Goal: Information Seeking & Learning: Find specific fact

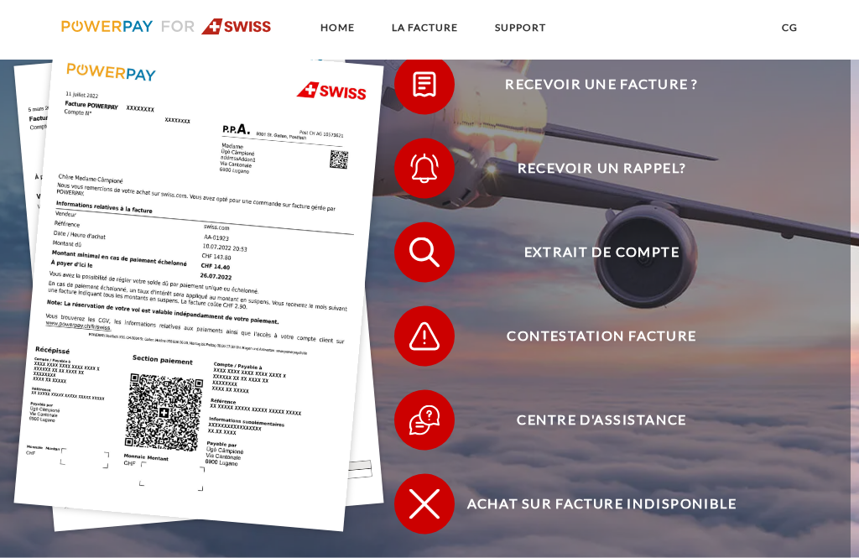
scroll to position [342, 0]
click at [629, 268] on span "Extrait de compte" at bounding box center [602, 251] width 370 height 60
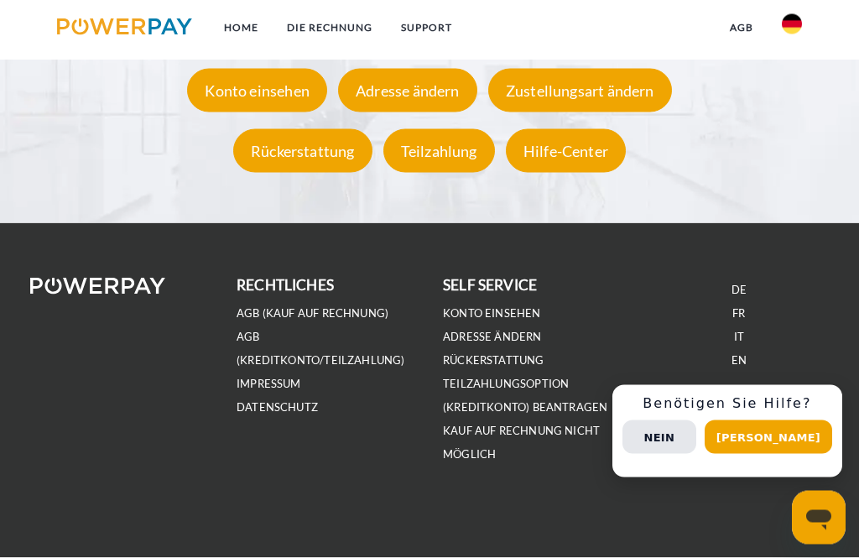
scroll to position [2971, 0]
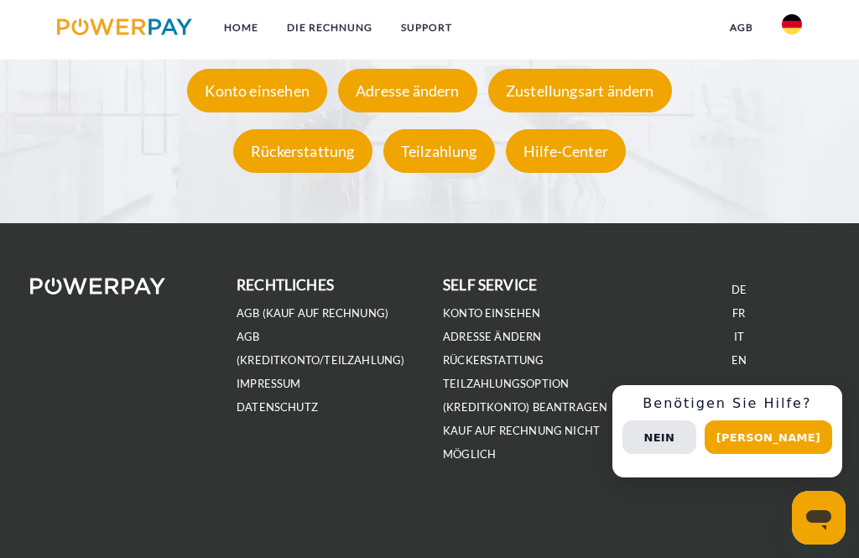
click at [744, 320] on link "FR" at bounding box center [738, 313] width 13 height 14
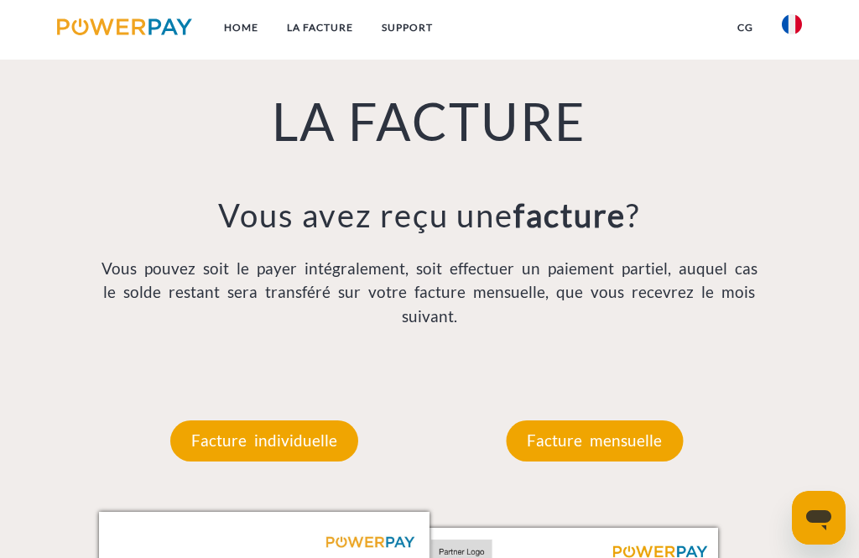
scroll to position [1021, 0]
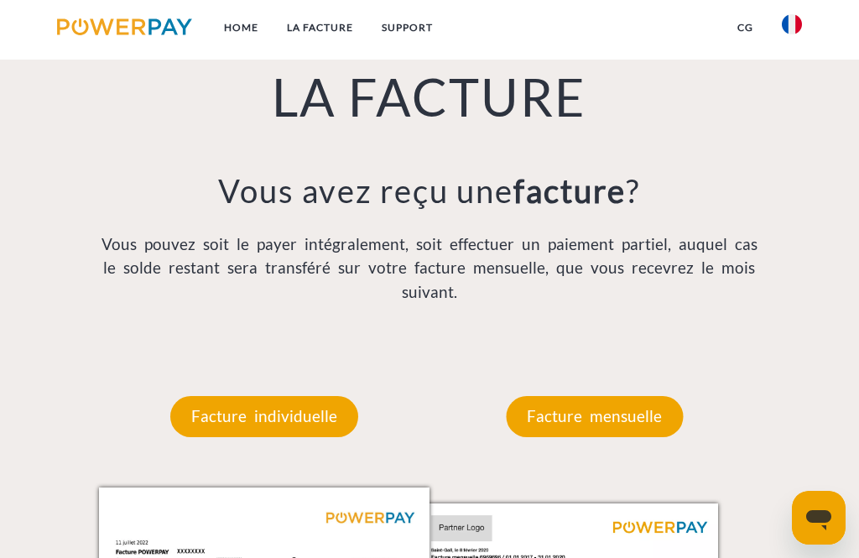
click at [627, 431] on p "Facture mensuelle" at bounding box center [594, 416] width 177 height 40
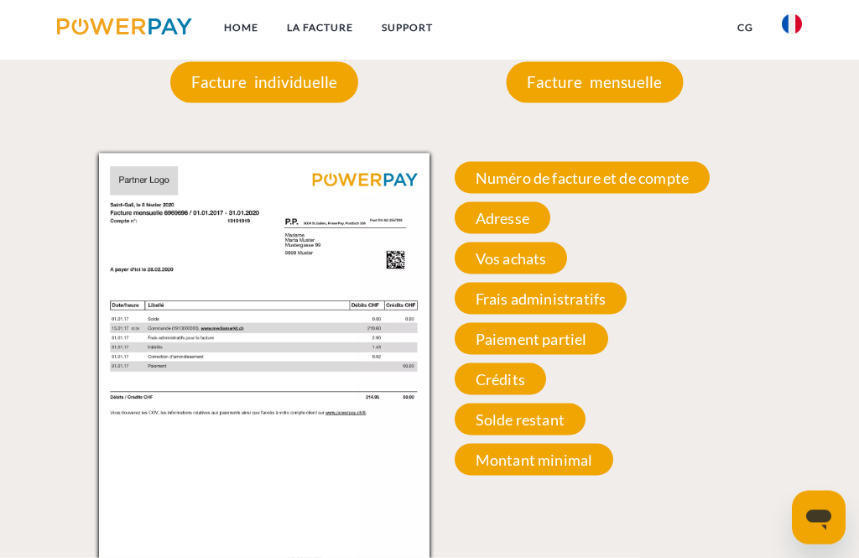
scroll to position [1356, 0]
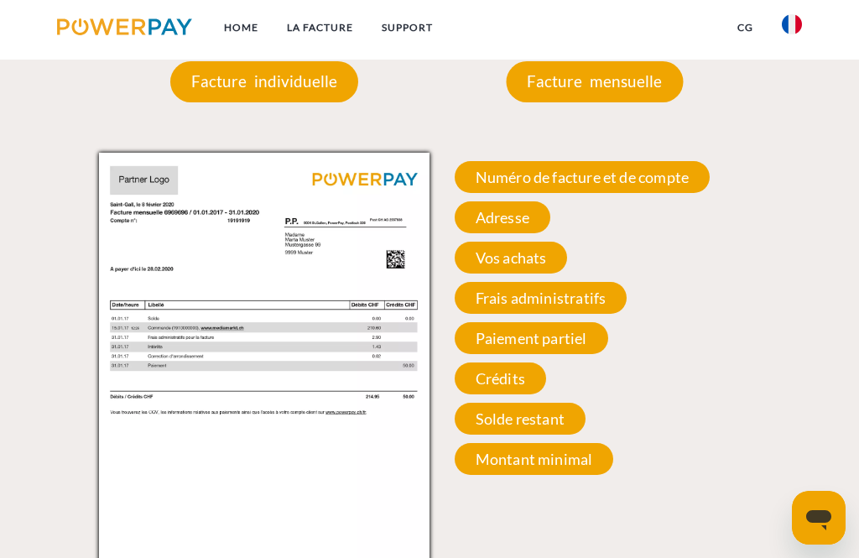
click at [564, 430] on span "Solde restant" at bounding box center [520, 419] width 131 height 32
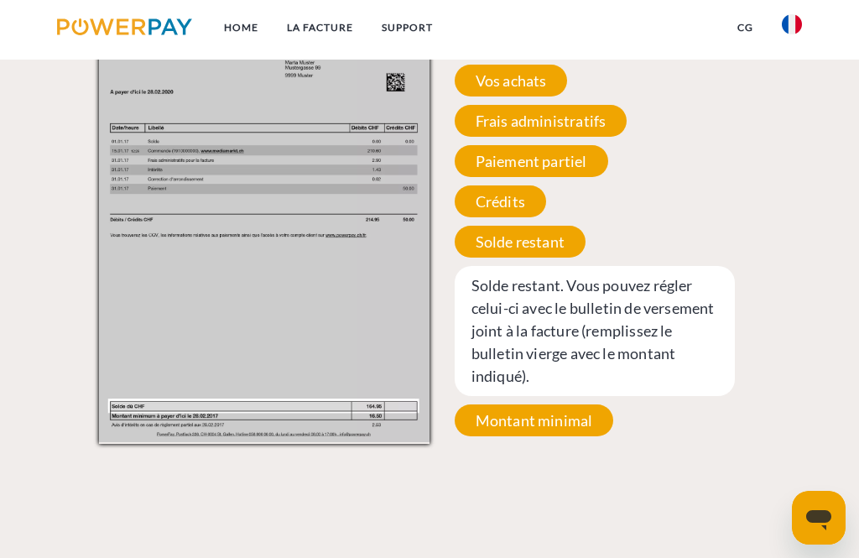
scroll to position [1535, 0]
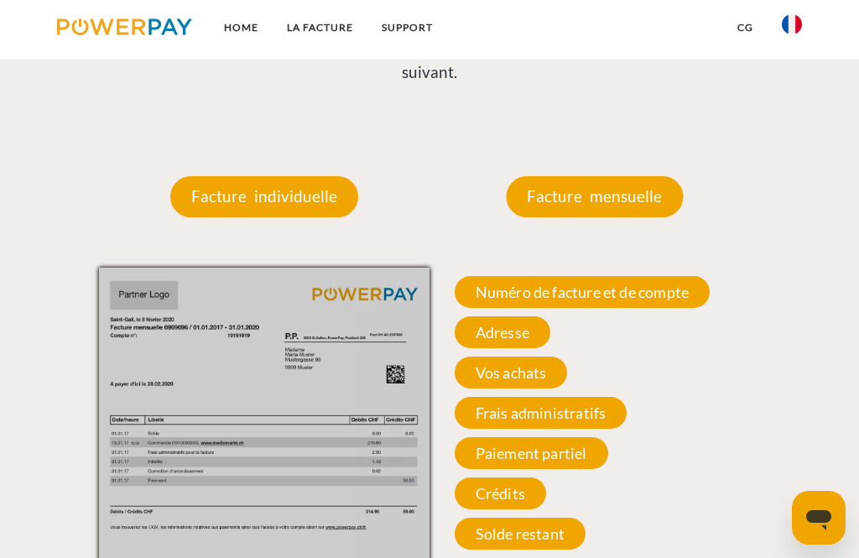
scroll to position [1247, 0]
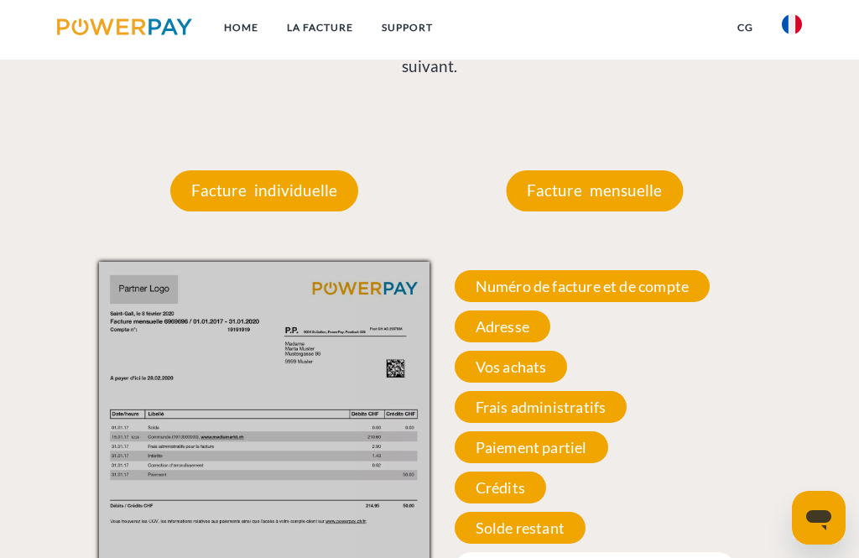
click at [658, 299] on span "Numéro de facture et de compte" at bounding box center [582, 286] width 255 height 32
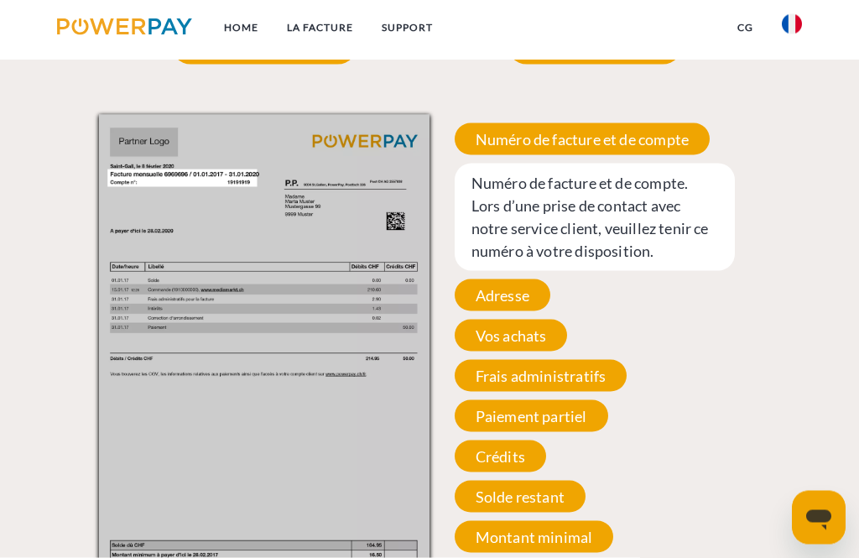
scroll to position [1396, 0]
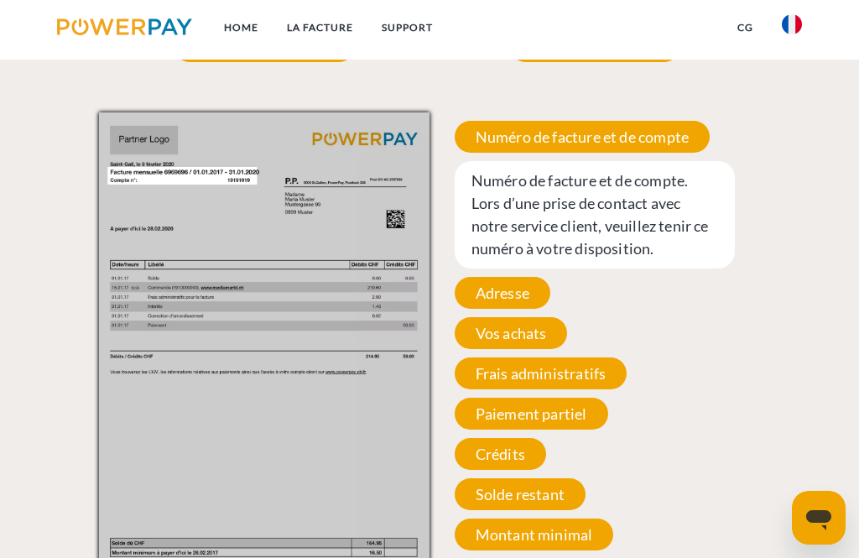
click at [851, 253] on div "Facture individuelle Facture individuelle Numéro de facture et de compte Numéro…" at bounding box center [429, 276] width 859 height 610
click at [516, 309] on span "Adresse" at bounding box center [503, 293] width 96 height 32
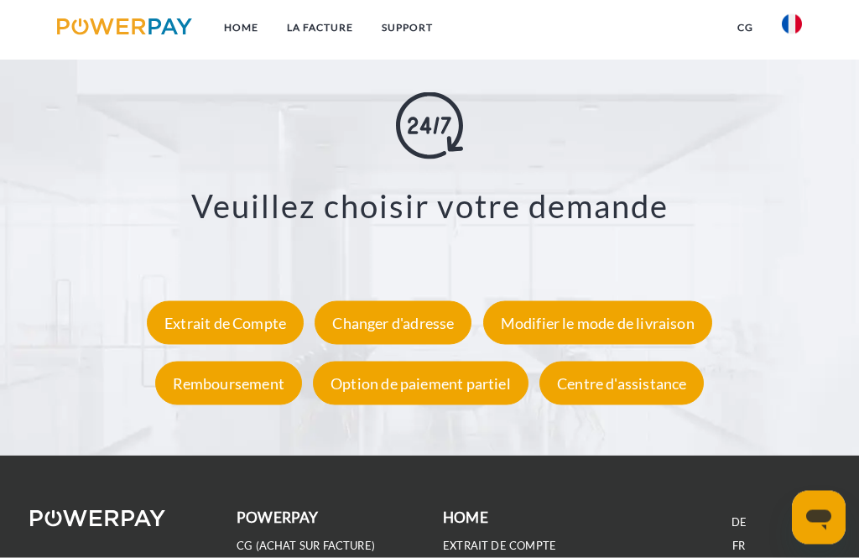
scroll to position [2483, 0]
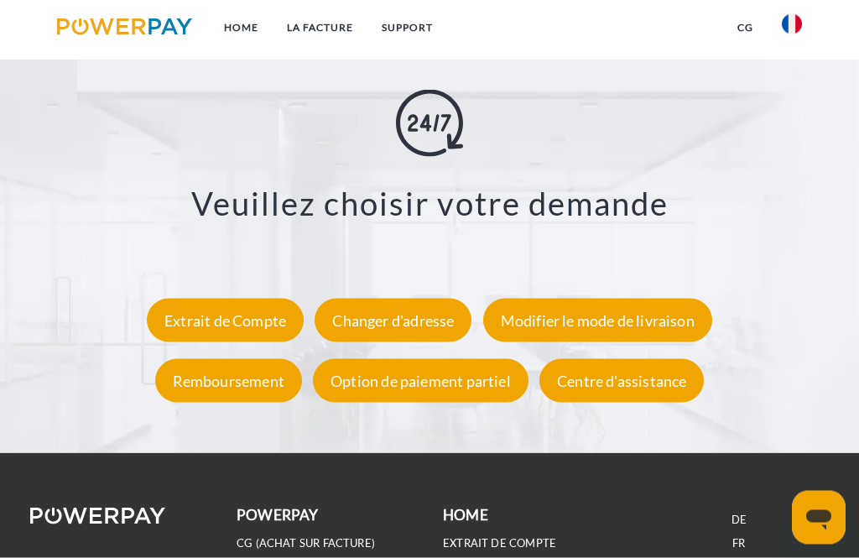
click at [254, 327] on div "Extrait de Compte" at bounding box center [225, 321] width 157 height 44
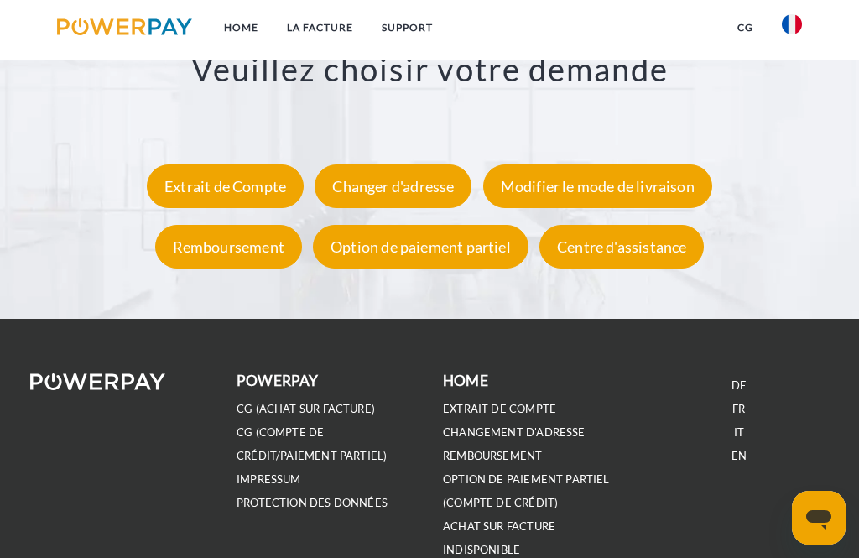
scroll to position [2666, 0]
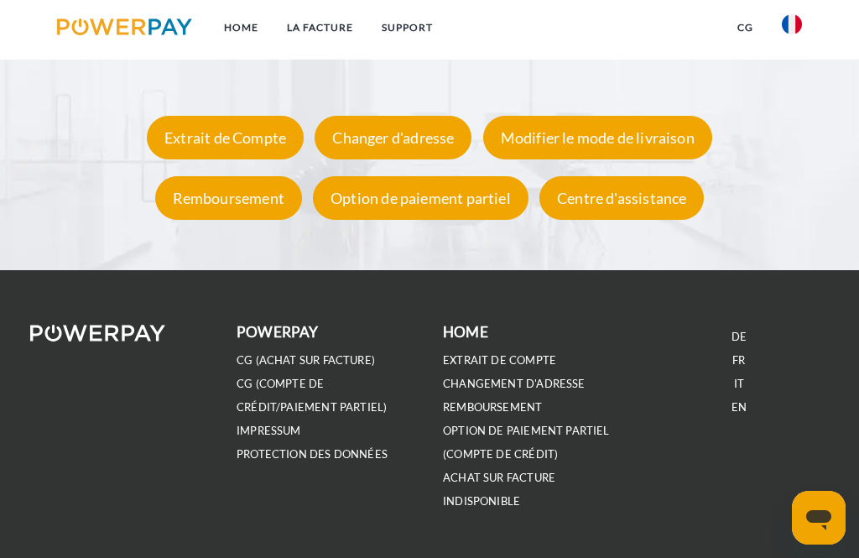
click at [538, 367] on link "EXTRAIT DE COMPTE" at bounding box center [499, 360] width 113 height 14
